Goal: Transaction & Acquisition: Purchase product/service

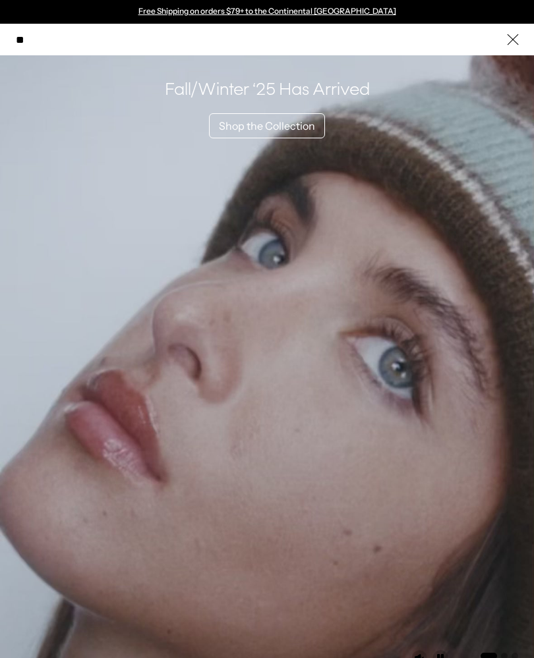
type input "***"
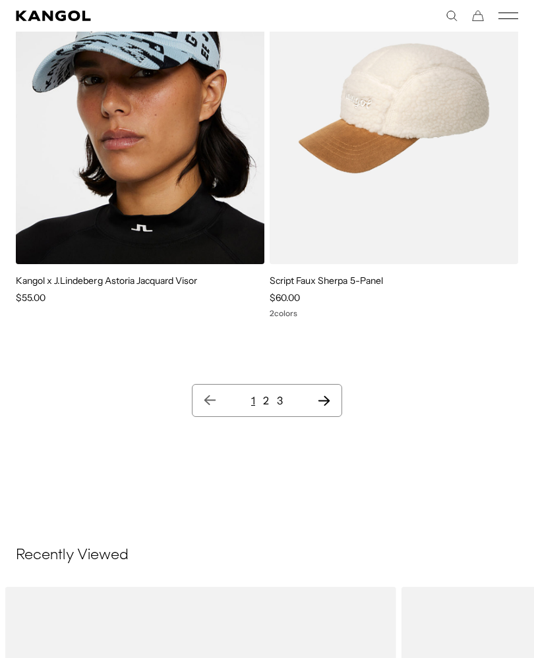
click at [310, 393] on ul "1 2 3" at bounding box center [267, 401] width 128 height 16
click at [318, 394] on icon "Next page" at bounding box center [324, 400] width 14 height 13
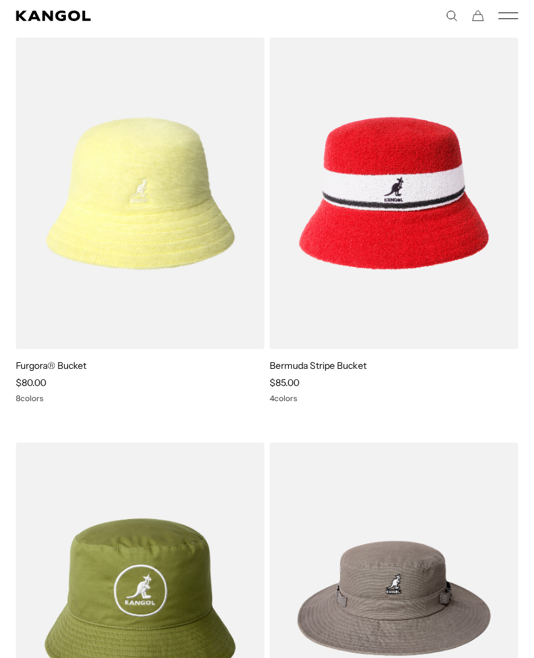
scroll to position [0, 271]
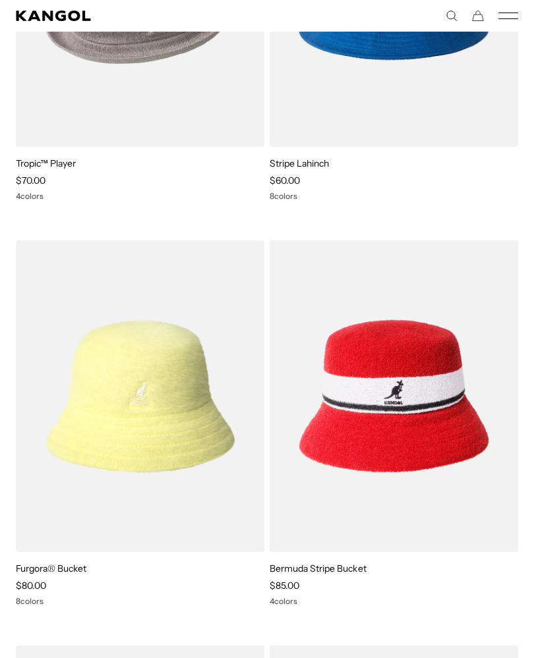
click at [0, 0] on img at bounding box center [0, 0] width 0 height 0
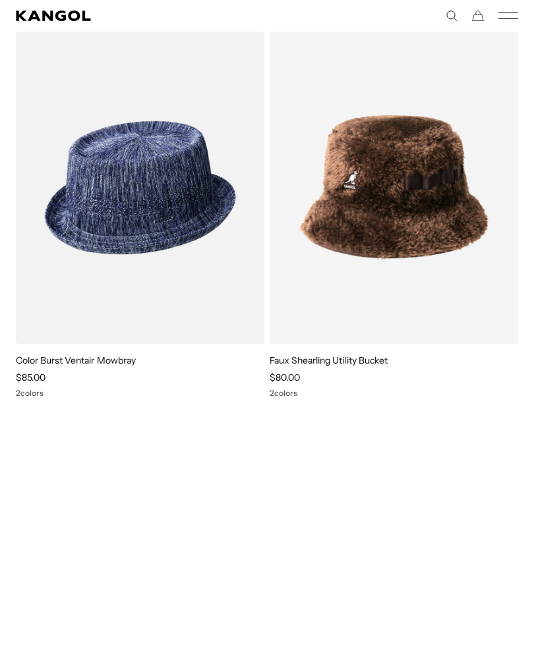
scroll to position [8688, 0]
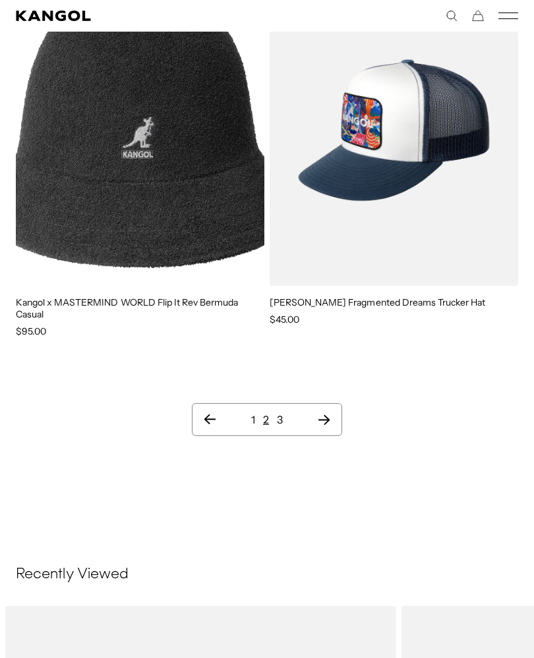
click at [277, 424] on link "3" at bounding box center [280, 419] width 6 height 13
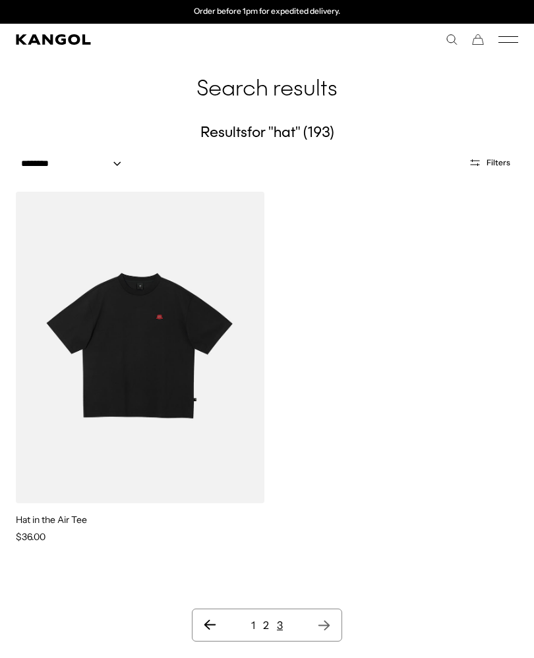
click at [277, 624] on link "3" at bounding box center [280, 625] width 6 height 13
click at [266, 620] on link "2" at bounding box center [266, 625] width 6 height 13
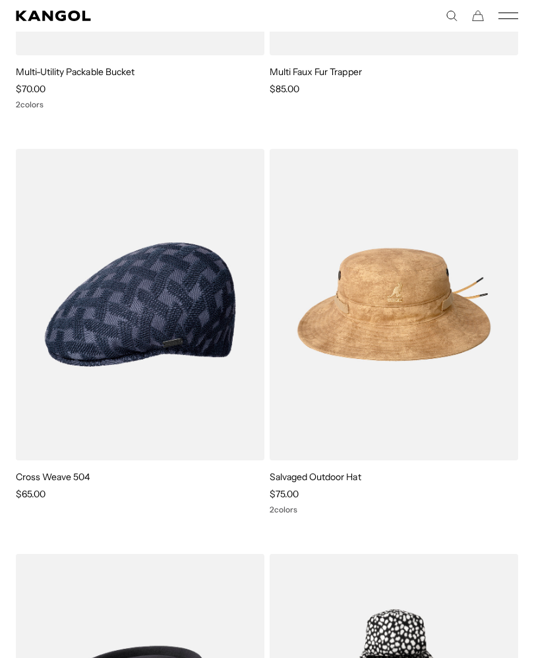
scroll to position [0, 271]
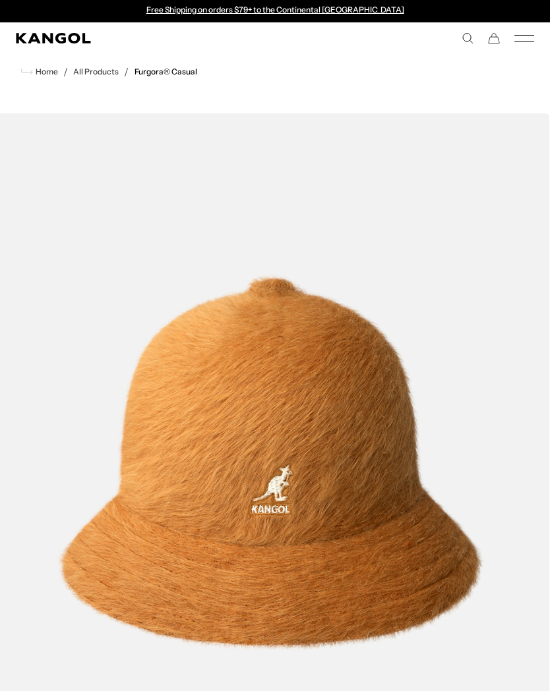
scroll to position [0, 271]
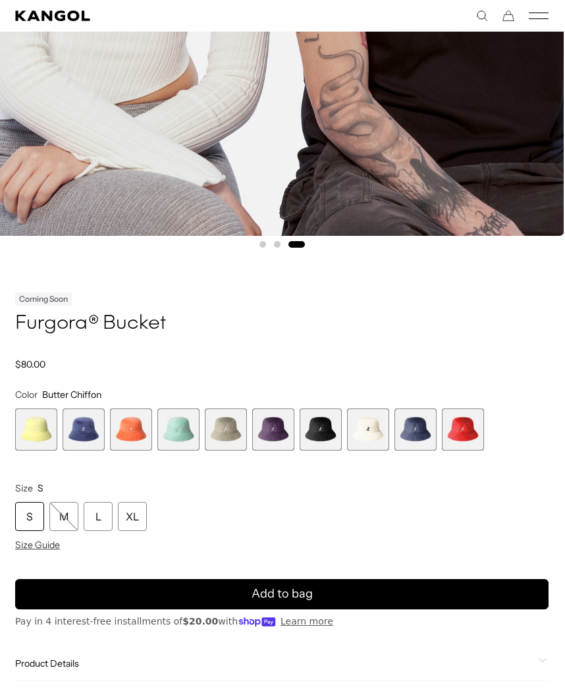
scroll to position [662, 1]
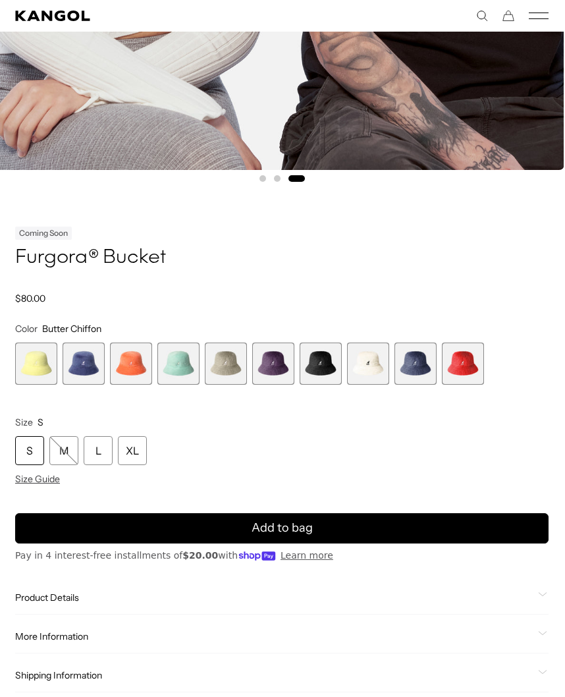
click at [325, 368] on span "7 of 10" at bounding box center [321, 364] width 42 height 42
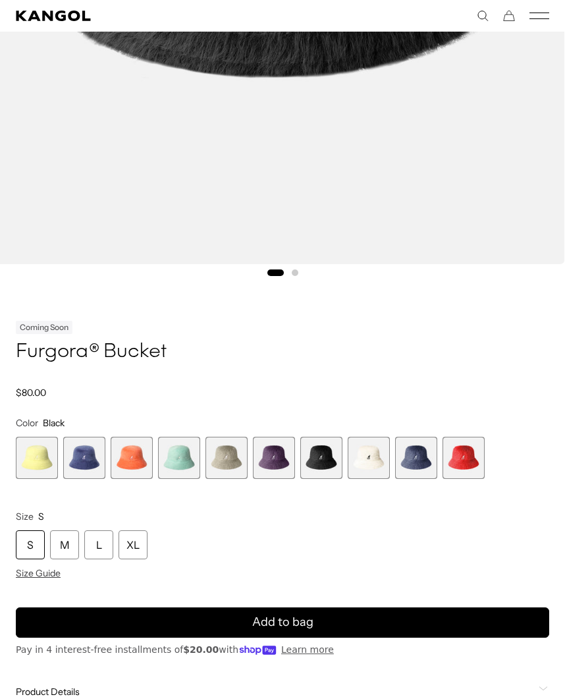
scroll to position [568, 1]
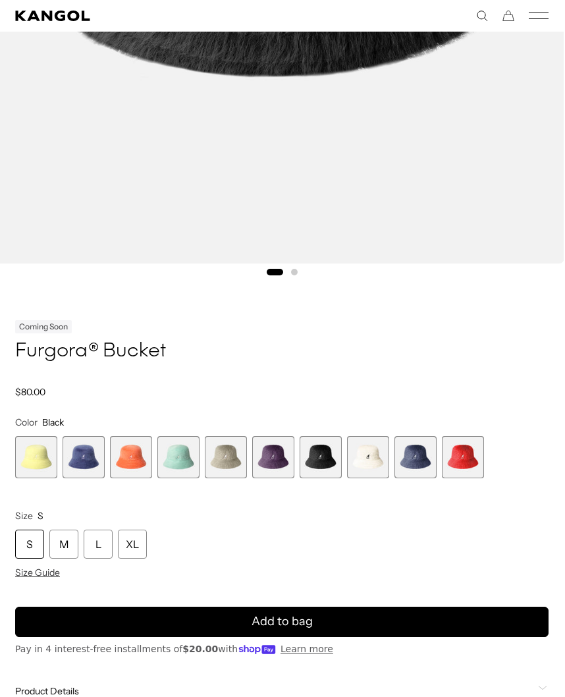
click at [109, 542] on div "L" at bounding box center [98, 544] width 29 height 29
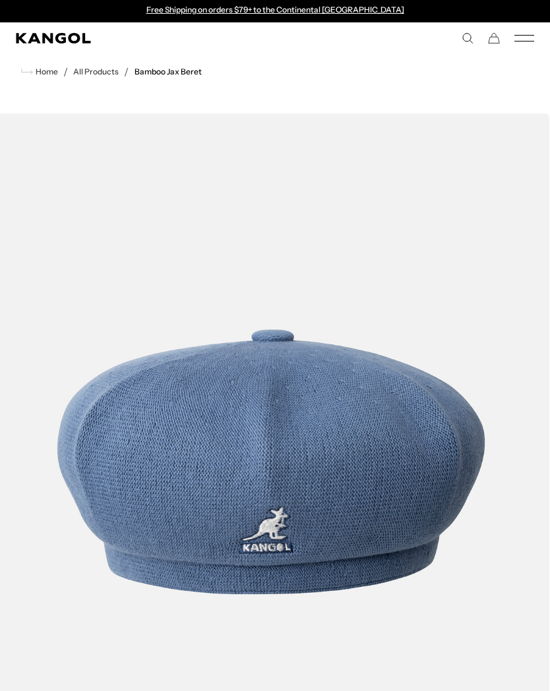
scroll to position [0, 271]
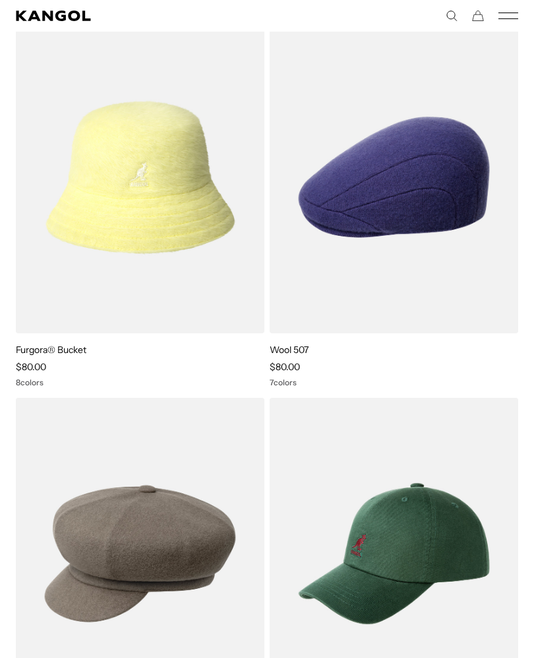
click at [0, 0] on img at bounding box center [0, 0] width 0 height 0
